Goal: Navigation & Orientation: Find specific page/section

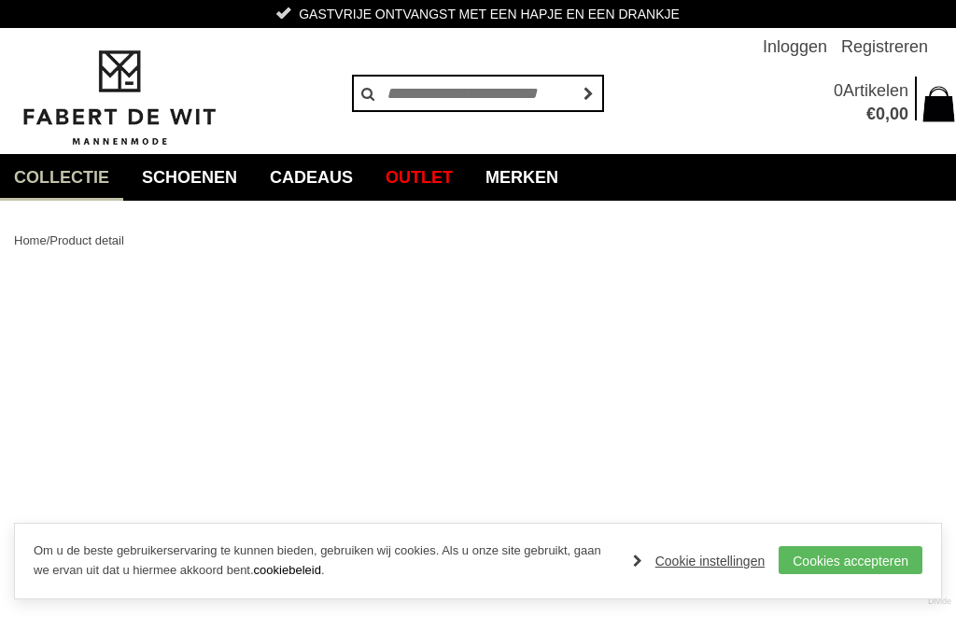
click at [556, 175] on link "Merken" at bounding box center [522, 177] width 101 height 47
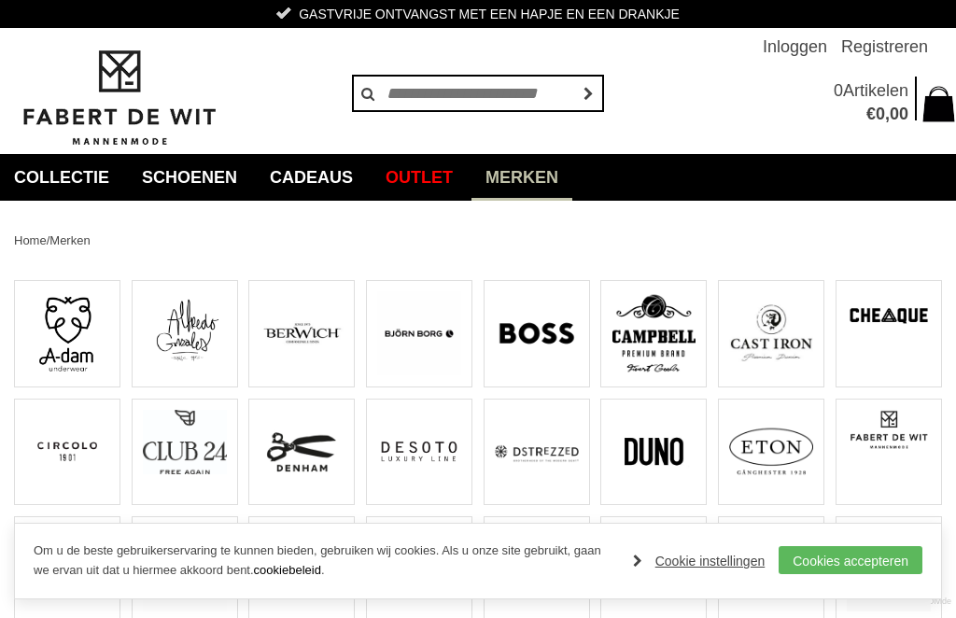
click at [764, 337] on img at bounding box center [772, 333] width 84 height 84
